Goal: Task Accomplishment & Management: Complete application form

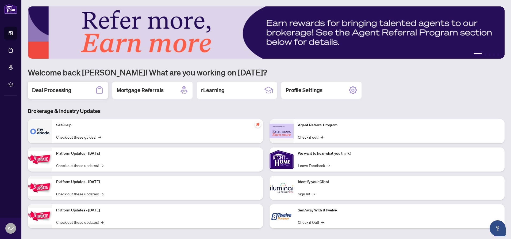
click at [49, 91] on h2 "Deal Processing" at bounding box center [51, 89] width 39 height 7
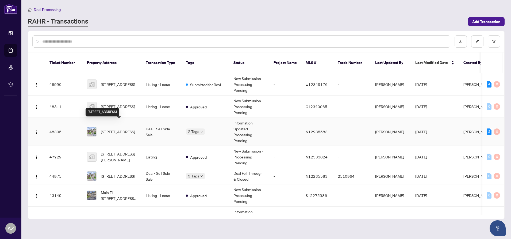
click at [116, 129] on span "[STREET_ADDRESS]" at bounding box center [118, 132] width 34 height 6
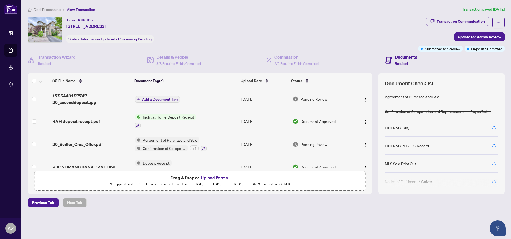
click at [159, 99] on span "Add a Document Tag" at bounding box center [160, 99] width 36 height 4
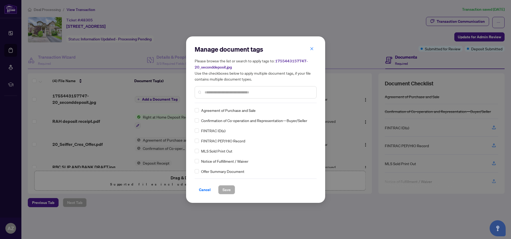
click at [212, 104] on div "Manage document tags Please browse the list or search to apply tags to: 1755443…" at bounding box center [256, 119] width 122 height 149
click at [209, 93] on input "text" at bounding box center [259, 92] width 108 height 6
type input "****"
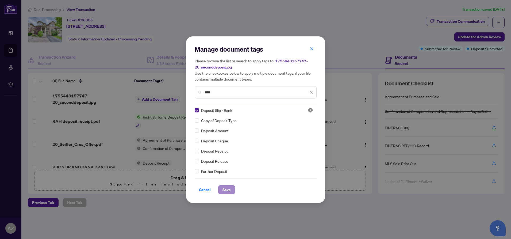
click at [224, 188] on span "Save" at bounding box center [227, 189] width 8 height 9
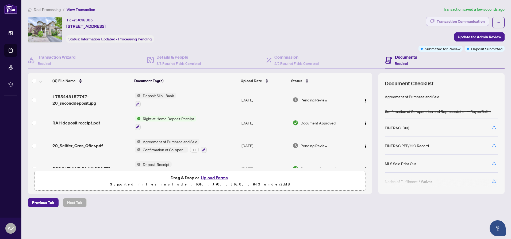
click at [459, 20] on div "Transaction Communication" at bounding box center [461, 21] width 48 height 9
type textarea "**********"
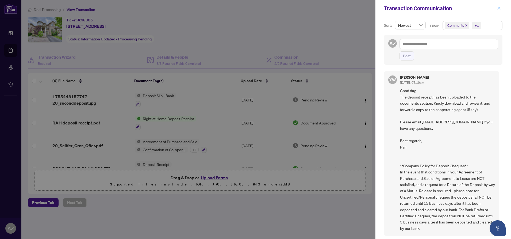
drag, startPoint x: 500, startPoint y: 8, endPoint x: 497, endPoint y: 10, distance: 2.8
click at [500, 8] on icon "close" at bounding box center [499, 8] width 3 height 3
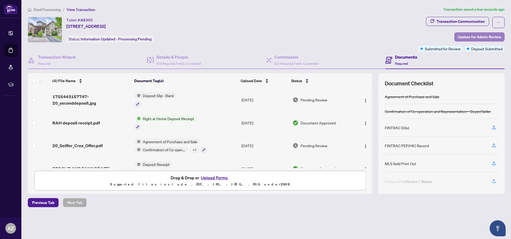
click at [480, 38] on span "Update for Admin Review" at bounding box center [479, 37] width 43 height 9
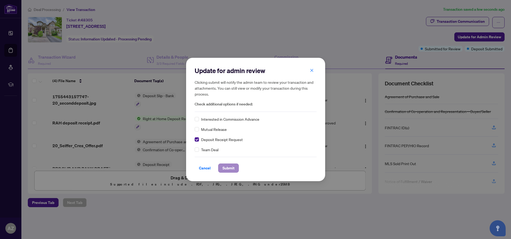
click at [226, 167] on span "Submit" at bounding box center [229, 168] width 12 height 9
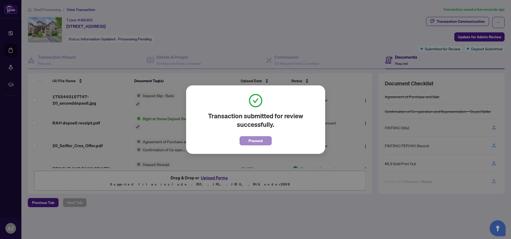
click at [259, 141] on span "Proceed" at bounding box center [255, 140] width 14 height 9
